Goal: Transaction & Acquisition: Purchase product/service

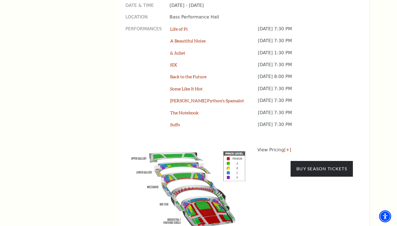
scroll to position [470, 0]
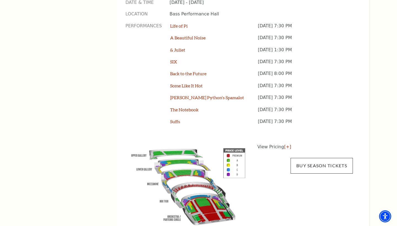
click at [325, 158] on link "Buy Season Tickets" at bounding box center [322, 165] width 62 height 15
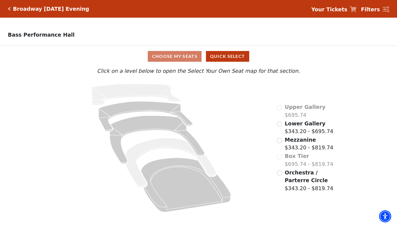
click at [297, 126] on span "Lower Gallery" at bounding box center [305, 124] width 41 height 6
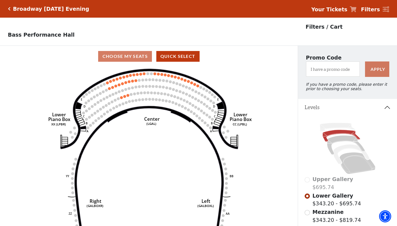
click at [11, 9] on div "Broadway Tuesday Evening" at bounding box center [49, 9] width 79 height 6
click at [10, 9] on icon "Click here to go back to filters" at bounding box center [9, 9] width 2 height 4
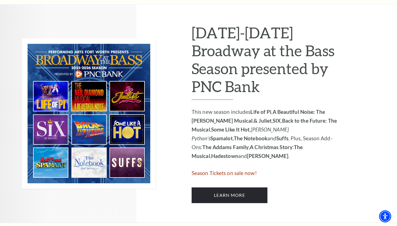
scroll to position [280, 0]
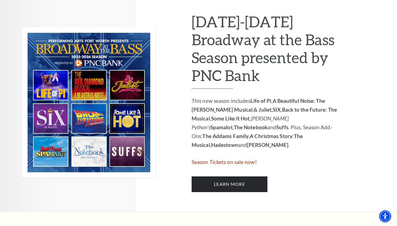
click at [245, 159] on span "Season Tickets on sale now!" at bounding box center [224, 162] width 65 height 6
click at [227, 159] on span "Season Tickets on sale now!" at bounding box center [224, 162] width 65 height 6
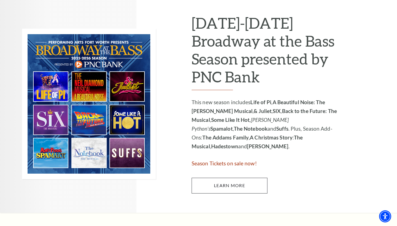
click at [245, 185] on link "Learn More" at bounding box center [230, 185] width 76 height 15
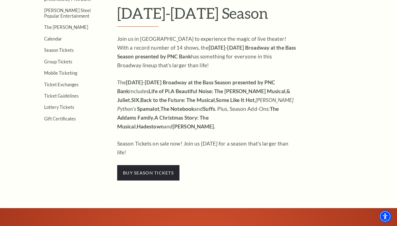
scroll to position [169, 0]
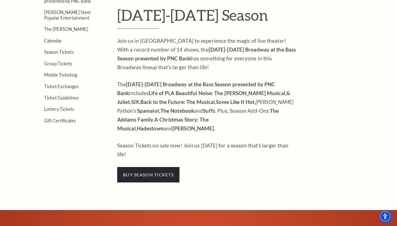
click at [171, 145] on div "Join us in Fort Worth to experience the magic of live theater! With a record nu…" at bounding box center [206, 109] width 179 height 146
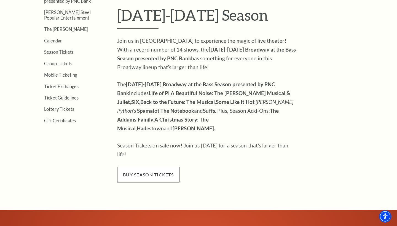
click at [164, 167] on span "buy season tickets" at bounding box center [148, 174] width 62 height 15
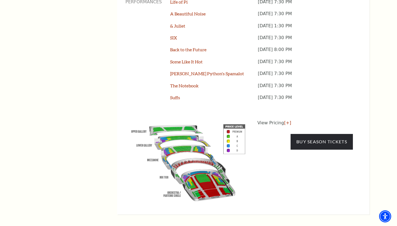
scroll to position [508, 0]
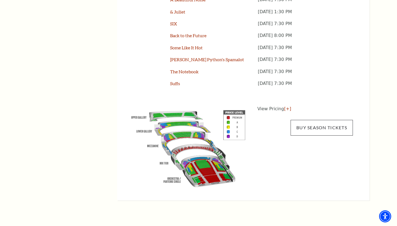
click at [307, 120] on link "Buy Season Tickets" at bounding box center [322, 127] width 62 height 15
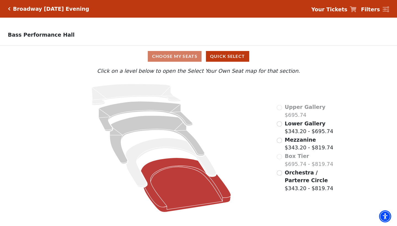
click at [196, 191] on icon at bounding box center [186, 185] width 90 height 54
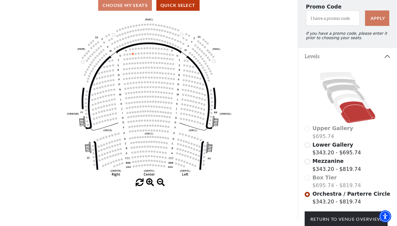
scroll to position [30, 0]
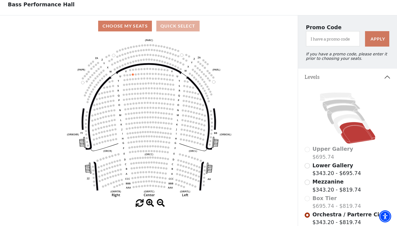
click at [178, 27] on button "Quick Select" at bounding box center [177, 26] width 43 height 11
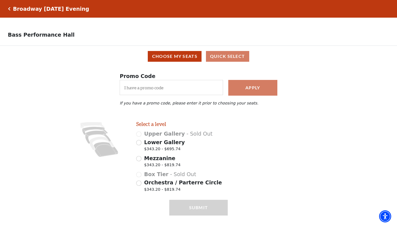
click at [160, 156] on span "Mezzanine" at bounding box center [159, 158] width 31 height 6
click at [142, 156] on input "Mezzanine $343.20 - $819.74" at bounding box center [138, 158] width 5 height 5
radio input "true"
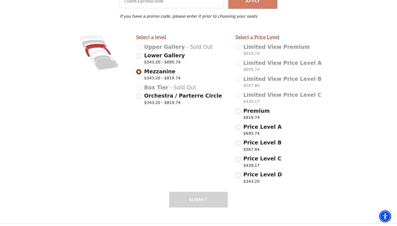
click at [241, 175] on div "Price Level D $343.20" at bounding box center [282, 178] width 92 height 15
click at [238, 173] on input "Price Level D $343.20" at bounding box center [238, 175] width 5 height 5
radio input "true"
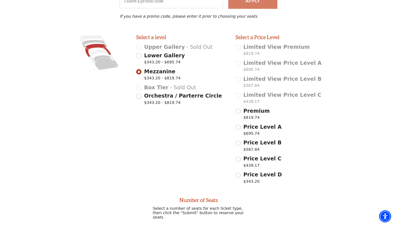
scroll to position [141, 0]
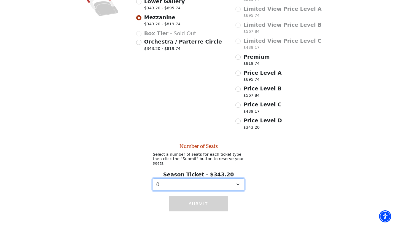
select select "2"
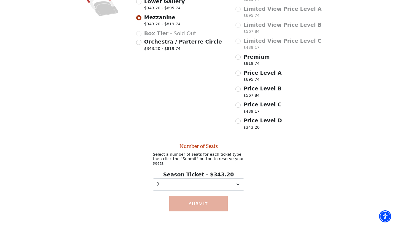
click at [217, 198] on button "Submit" at bounding box center [198, 203] width 58 height 15
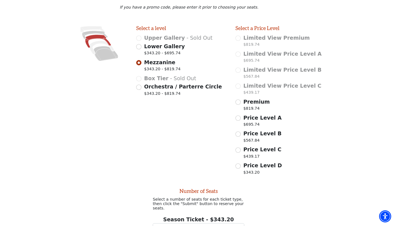
scroll to position [97, 0]
click at [253, 161] on label "Price Level D $343.20" at bounding box center [263, 168] width 39 height 15
click at [241, 163] on input "Price Level D $343.20" at bounding box center [238, 165] width 5 height 5
radio input "true"
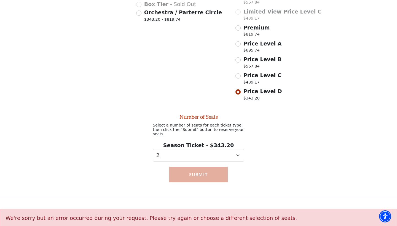
click at [214, 167] on button "Submit" at bounding box center [198, 174] width 58 height 15
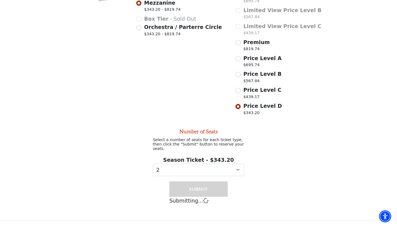
scroll to position [149, 0]
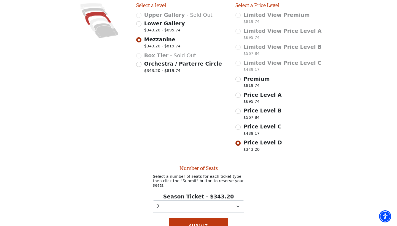
click at [249, 127] on span "Price Level C" at bounding box center [263, 127] width 38 height 6
click at [241, 127] on input "Price Level C $439.17" at bounding box center [238, 127] width 5 height 5
radio input "true"
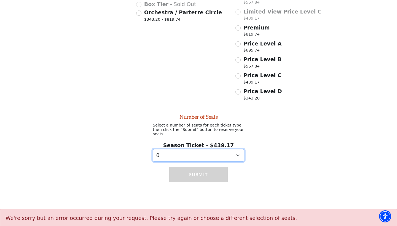
select select "2"
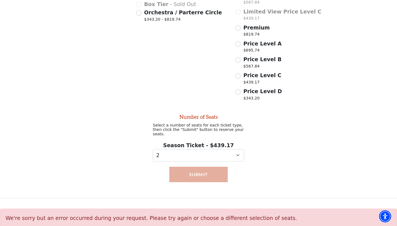
click at [204, 171] on button "Submit" at bounding box center [198, 174] width 58 height 15
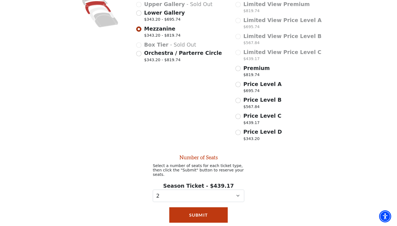
scroll to position [129, 0]
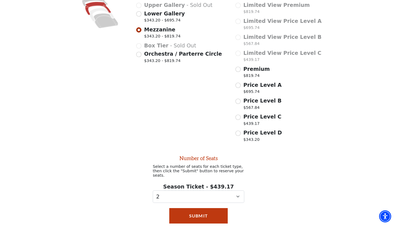
click at [172, 18] on span "$343.20 - $695.74" at bounding box center [164, 20] width 41 height 7
click at [142, 17] on input "Lower Gallery $343.20 - $695.74" at bounding box center [138, 13] width 5 height 5
radio input "true"
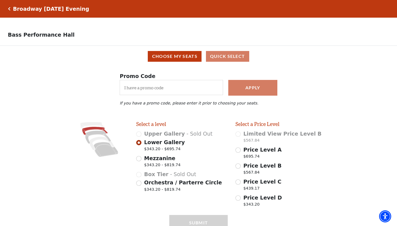
scroll to position [0, 0]
click at [163, 139] on span "Lower Gallery" at bounding box center [164, 142] width 41 height 6
click at [142, 140] on input "Lower Gallery $343.20 - $695.74" at bounding box center [138, 142] width 5 height 5
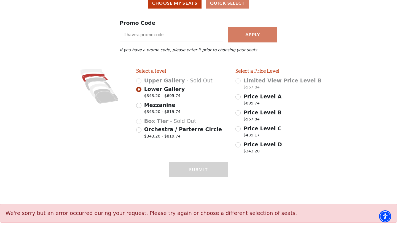
click at [262, 144] on span "Price Level D" at bounding box center [263, 145] width 39 height 6
click at [241, 144] on input "Price Level D $343.20" at bounding box center [238, 144] width 5 height 5
radio input "true"
select select "2"
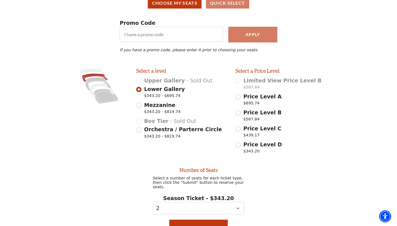
radio input "false"
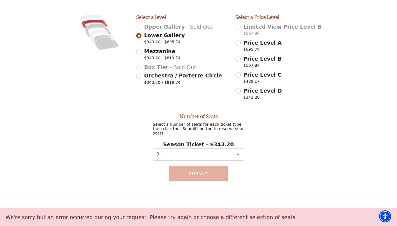
click at [210, 168] on button "Submit" at bounding box center [198, 173] width 58 height 15
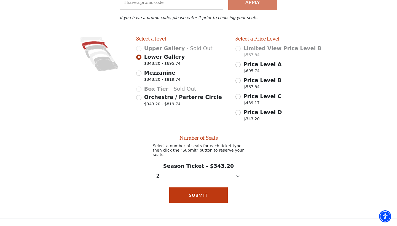
click at [174, 98] on span "Orchestra / Parterre Circle" at bounding box center [183, 97] width 78 height 6
click at [142, 98] on input "Orchestra / Parterre Circle $343.20 - $819.74" at bounding box center [138, 97] width 5 height 5
radio input "true"
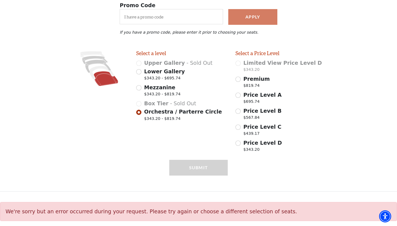
scroll to position [69, 0]
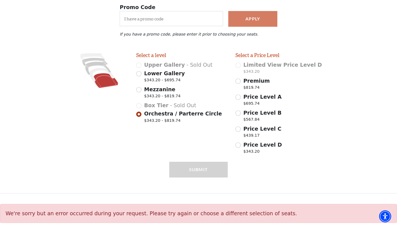
click at [264, 146] on span "Price Level D" at bounding box center [263, 145] width 39 height 6
click at [241, 146] on input "Price Level D $343.20" at bounding box center [238, 145] width 5 height 5
radio input "true"
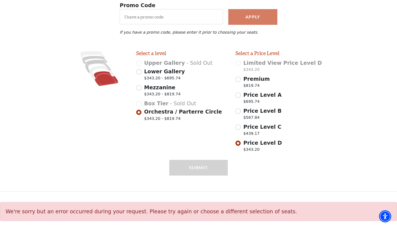
select select "2"
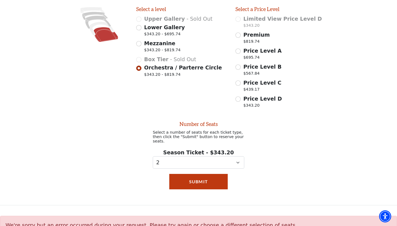
scroll to position [123, 0]
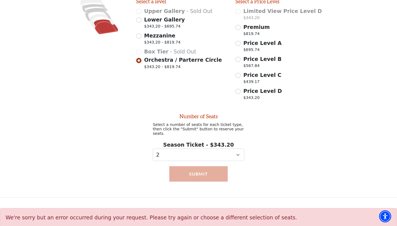
click at [213, 170] on button "Submit" at bounding box center [198, 173] width 58 height 15
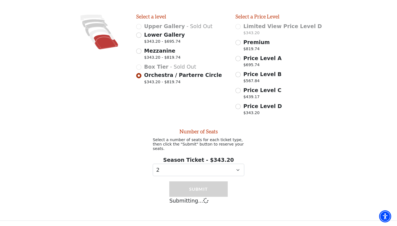
scroll to position [101, 0]
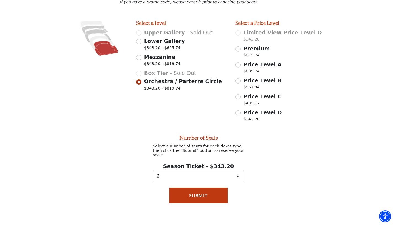
click at [260, 99] on label "Price Level C $439.17" at bounding box center [263, 100] width 38 height 15
click at [241, 99] on input "Price Level C $439.17" at bounding box center [238, 96] width 5 height 5
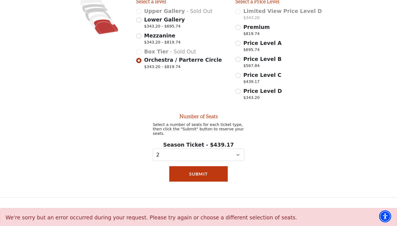
click at [238, 74] on input "Price Level C $439.17" at bounding box center [238, 75] width 5 height 5
radio input "true"
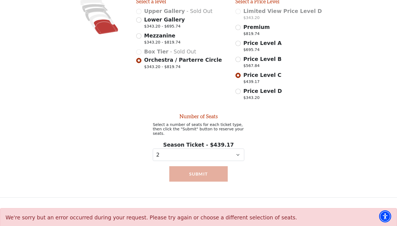
click at [193, 168] on button "Submit" at bounding box center [198, 173] width 58 height 15
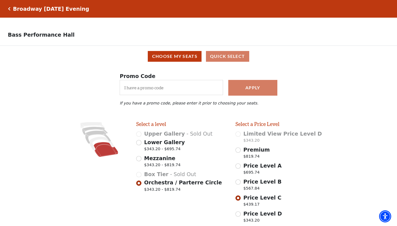
scroll to position [0, 0]
click at [185, 56] on button "Choose My Seats" at bounding box center [175, 56] width 54 height 11
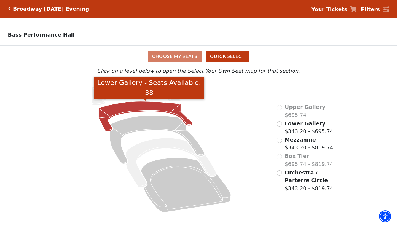
click at [171, 109] on icon "Lower Gallery - Seats Available: 38" at bounding box center [146, 117] width 94 height 30
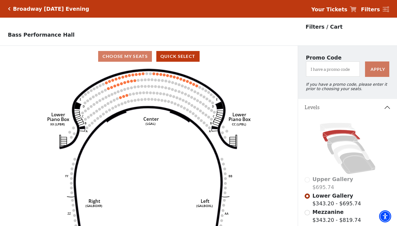
scroll to position [26, 0]
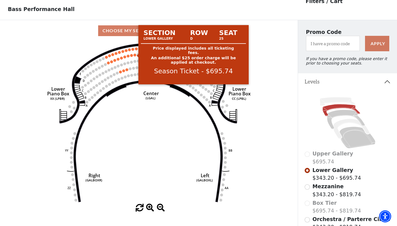
click at [135, 55] on circle at bounding box center [135, 55] width 3 height 3
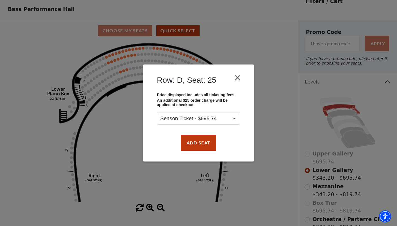
click at [238, 75] on button "Close" at bounding box center [238, 78] width 10 height 10
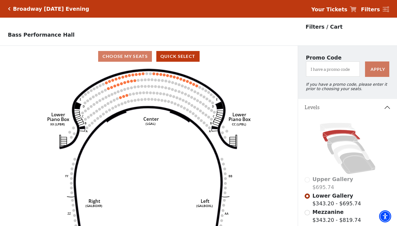
scroll to position [0, 0]
click at [56, 12] on div "Broadway Tuesday Evening Your Tickets Filters" at bounding box center [198, 9] width 397 height 18
click at [58, 9] on h5 "Broadway Tuesday Evening" at bounding box center [51, 9] width 76 height 6
click at [10, 7] on div "Broadway Tuesday Evening" at bounding box center [48, 9] width 81 height 6
click at [10, 7] on icon "Click here to go back to filters" at bounding box center [9, 9] width 2 height 4
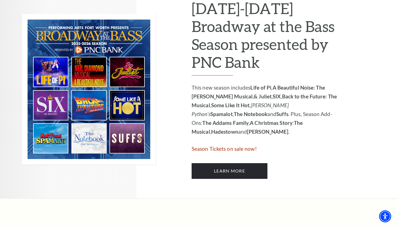
scroll to position [294, 0]
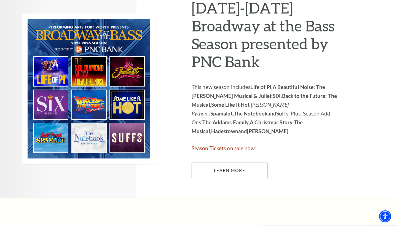
click at [247, 163] on link "Learn More" at bounding box center [230, 170] width 76 height 15
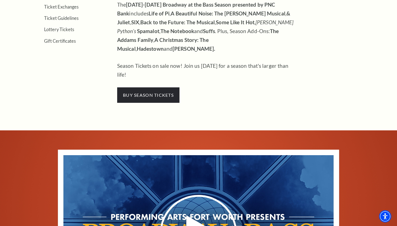
scroll to position [256, 0]
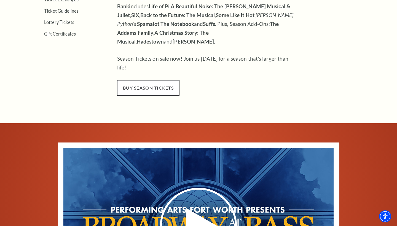
click at [163, 80] on span "buy season tickets" at bounding box center [148, 87] width 62 height 15
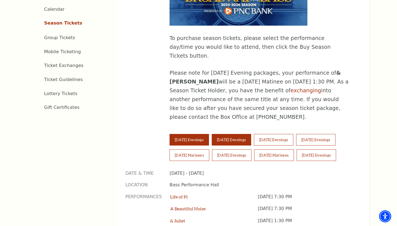
scroll to position [300, 0]
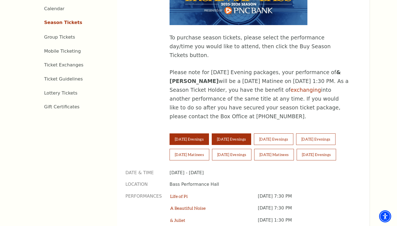
click at [247, 134] on button "[DATE] Evenings" at bounding box center [231, 140] width 39 height 12
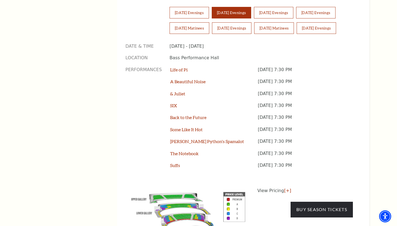
scroll to position [427, 0]
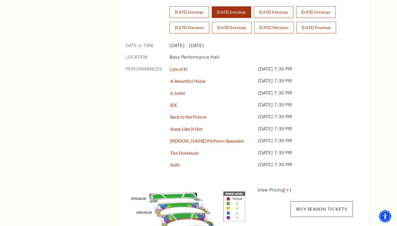
click at [313, 201] on link "Buy Season Tickets" at bounding box center [322, 208] width 62 height 15
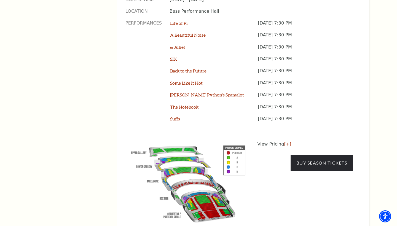
scroll to position [482, 0]
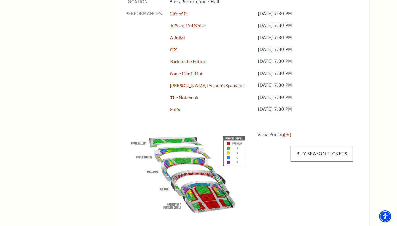
click at [304, 146] on link "Buy Season Tickets" at bounding box center [322, 153] width 62 height 15
click at [324, 146] on link "Buy Season Tickets" at bounding box center [322, 153] width 62 height 15
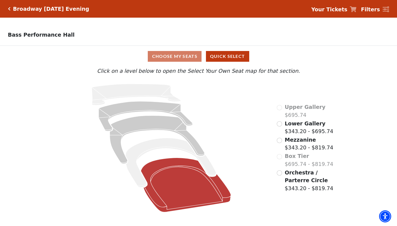
click at [215, 184] on icon at bounding box center [186, 185] width 90 height 54
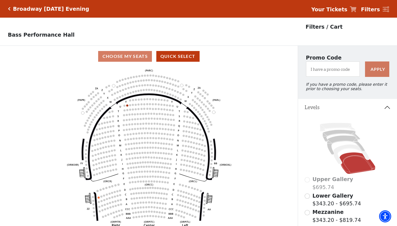
scroll to position [26, 0]
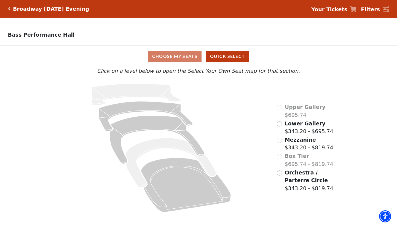
click at [282, 140] on input "Mezzanine$343.20 - $819.74\a" at bounding box center [279, 140] width 5 height 5
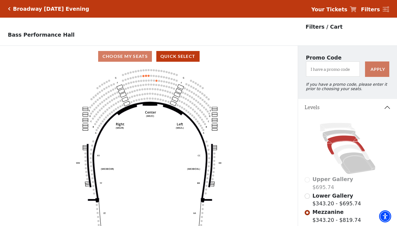
scroll to position [26, 0]
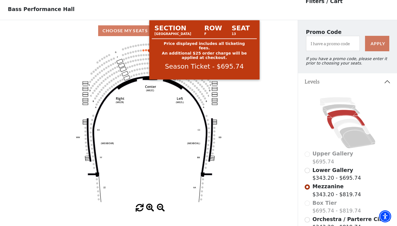
click at [146, 49] on circle at bounding box center [146, 50] width 2 height 2
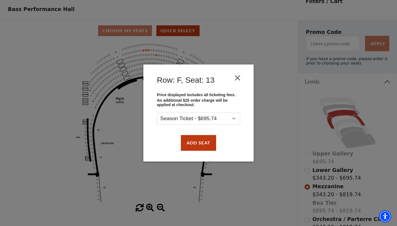
click at [242, 77] on button "Close" at bounding box center [238, 78] width 10 height 10
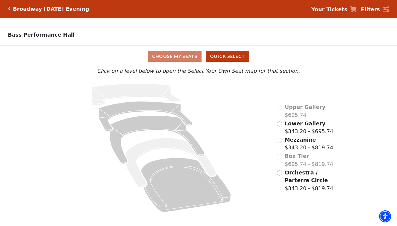
click at [12, 7] on div "Broadway [DATE] Evening" at bounding box center [49, 9] width 79 height 6
click at [9, 8] on icon "Click here to go back to filters" at bounding box center [9, 9] width 2 height 4
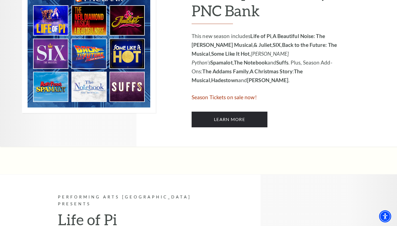
scroll to position [373, 0]
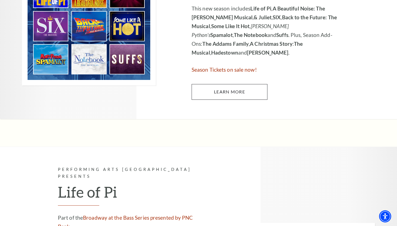
click at [230, 84] on link "Learn More" at bounding box center [230, 91] width 76 height 15
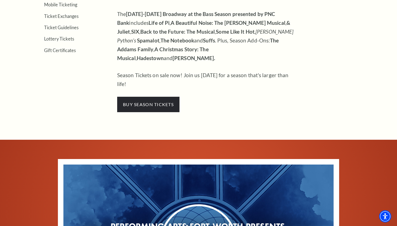
scroll to position [241, 0]
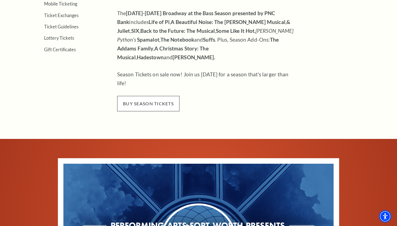
click at [163, 96] on span "buy season tickets" at bounding box center [148, 103] width 62 height 15
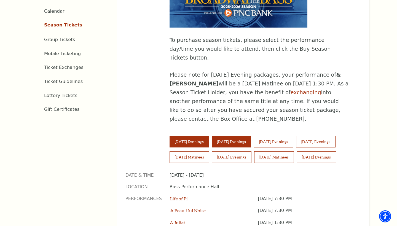
scroll to position [305, 0]
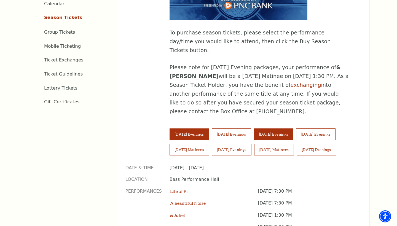
click at [284, 129] on button "Thursday Evenings" at bounding box center [273, 135] width 39 height 12
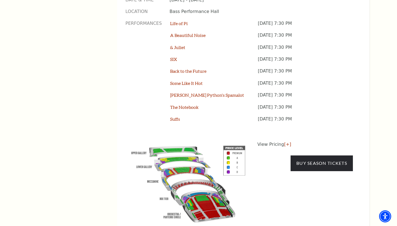
scroll to position [486, 0]
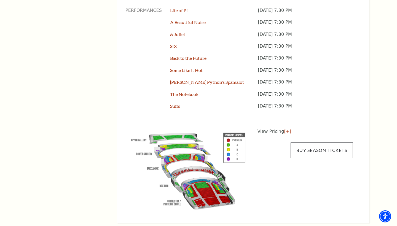
click at [302, 143] on link "Buy Season Tickets" at bounding box center [322, 150] width 62 height 15
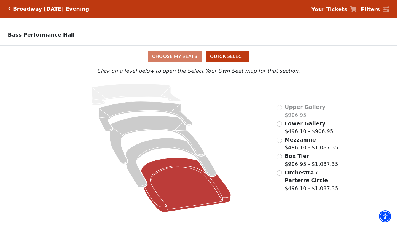
click at [167, 201] on icon at bounding box center [186, 185] width 90 height 54
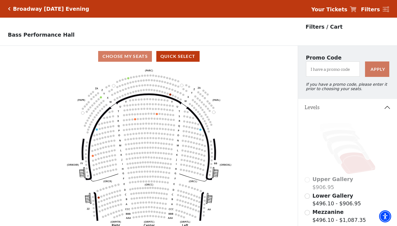
click at [53, 9] on h5 "Broadway Thursday Evening" at bounding box center [51, 9] width 76 height 6
click at [10, 9] on icon "Click here to go back to filters" at bounding box center [9, 9] width 2 height 4
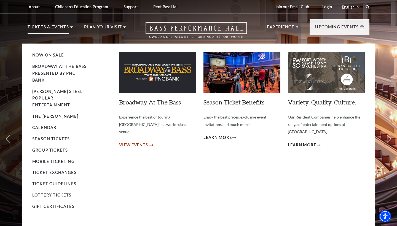
click at [135, 142] on span "View Events" at bounding box center [133, 145] width 29 height 7
